Goal: Task Accomplishment & Management: Use online tool/utility

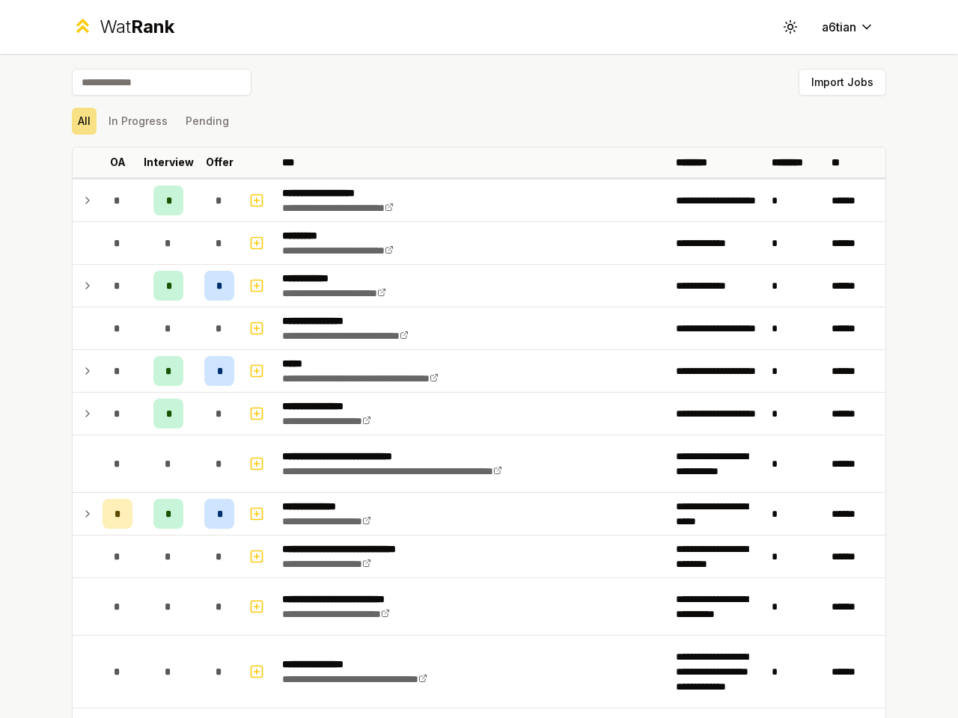
click at [784, 27] on icon at bounding box center [790, 26] width 14 height 14
click at [835, 82] on button "Import Jobs" at bounding box center [842, 82] width 88 height 27
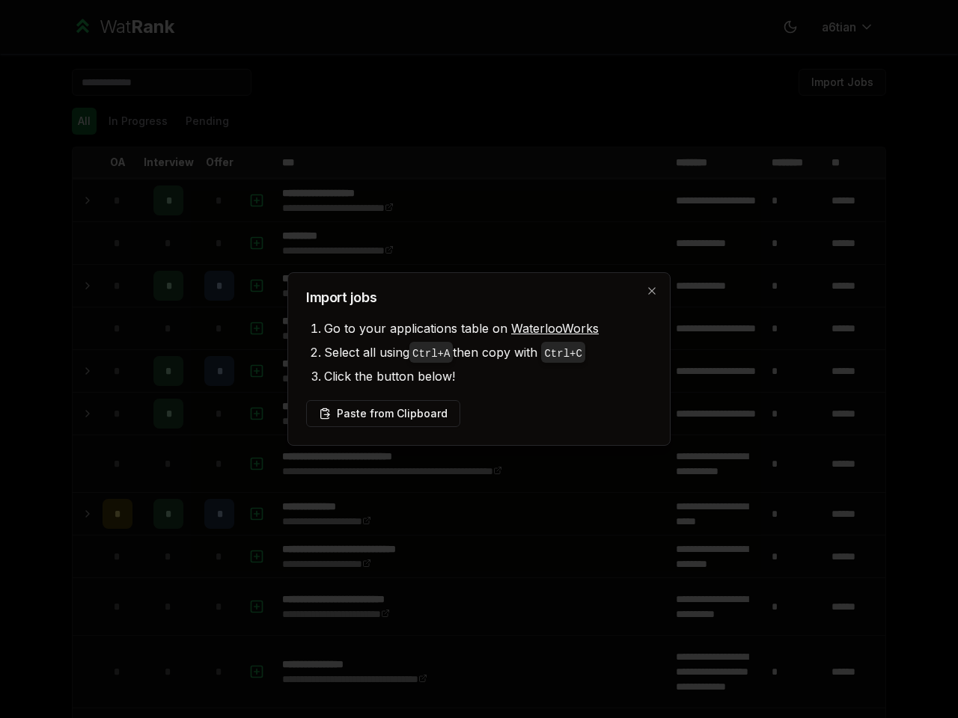
click at [78, 121] on div at bounding box center [479, 359] width 958 height 718
click at [132, 121] on div at bounding box center [479, 359] width 958 height 718
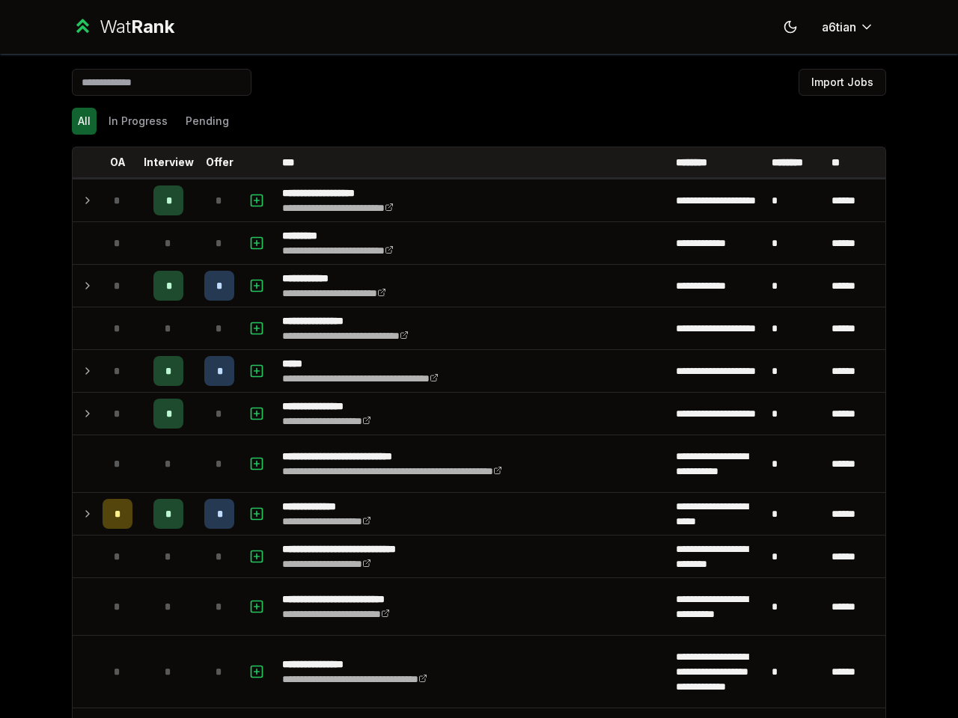
click at [201, 121] on button "Pending" at bounding box center [207, 121] width 55 height 27
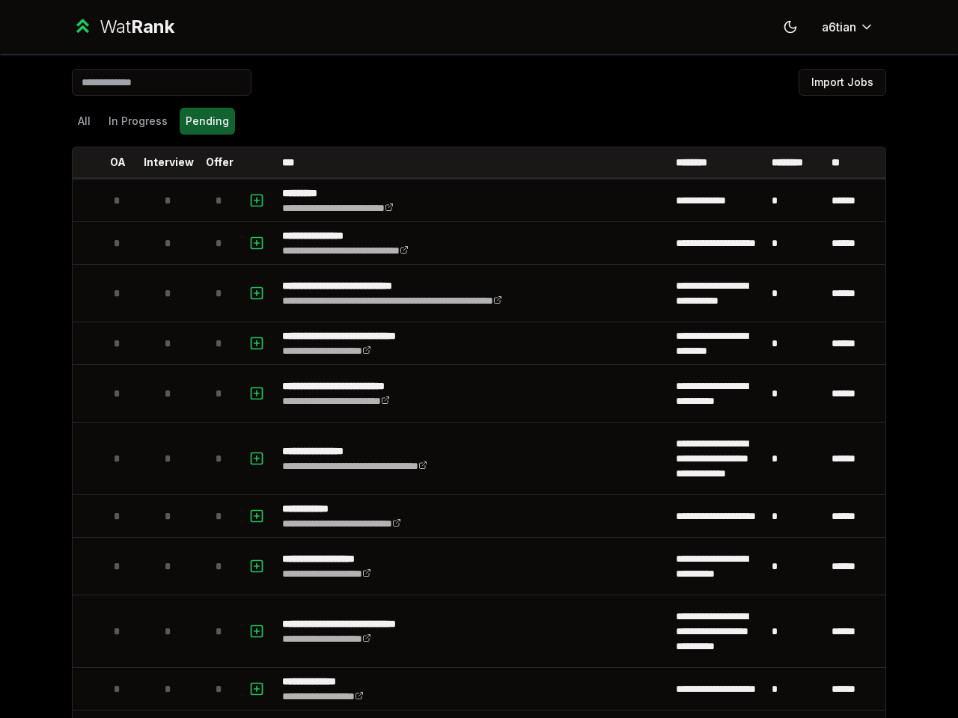
click at [79, 162] on th at bounding box center [85, 162] width 24 height 30
click at [111, 162] on p "OA" at bounding box center [118, 162] width 16 height 15
click at [162, 162] on p "Interview" at bounding box center [169, 162] width 50 height 15
click at [213, 162] on p "Offer" at bounding box center [220, 162] width 28 height 15
click at [252, 162] on th at bounding box center [258, 162] width 36 height 30
